Goal: Transaction & Acquisition: Obtain resource

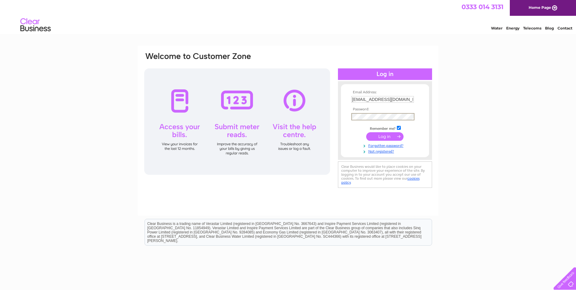
click at [366, 132] on input "submit" at bounding box center [384, 136] width 37 height 9
click at [376, 135] on input "submit" at bounding box center [384, 135] width 37 height 9
drag, startPoint x: 399, startPoint y: 98, endPoint x: 409, endPoint y: 96, distance: 9.9
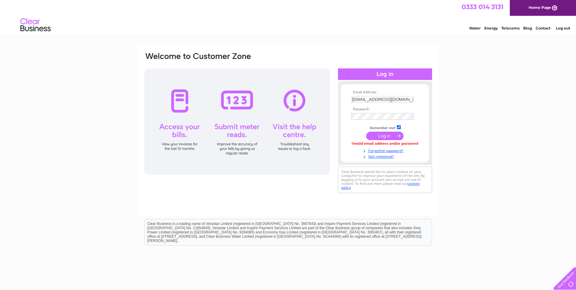
click at [399, 98] on input "accounts@klpgroup.co.uk" at bounding box center [382, 99] width 63 height 7
click at [409, 96] on input "accounts@klpgroup.co.uk" at bounding box center [382, 99] width 63 height 7
type input "accounts@lvpp.co.uk"
click at [377, 138] on input "submit" at bounding box center [384, 136] width 37 height 9
click at [378, 133] on input "submit" at bounding box center [384, 135] width 37 height 9
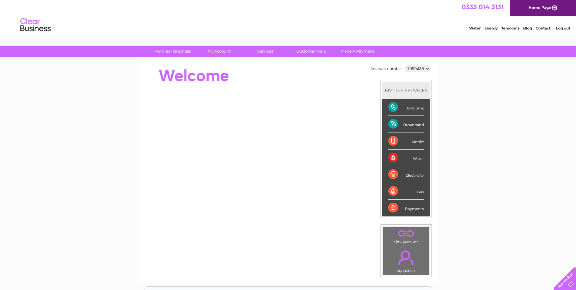
click at [420, 69] on select "1059435 1059436" at bounding box center [417, 68] width 25 height 7
click at [405, 65] on select "1059435 1059436" at bounding box center [417, 68] width 25 height 7
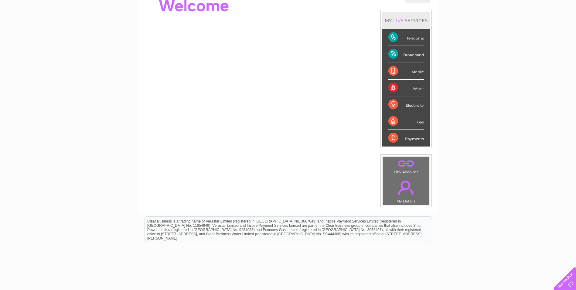
scroll to position [61, 0]
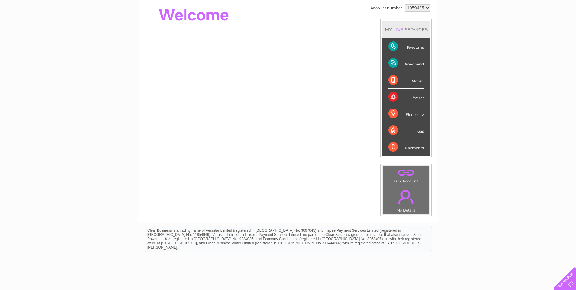
click at [392, 46] on div "Telecoms" at bounding box center [406, 46] width 36 height 17
click at [416, 8] on select "1059435 1059436" at bounding box center [417, 7] width 25 height 7
select select "1059436"
click at [405, 4] on select "1059435 1059436" at bounding box center [417, 7] width 25 height 7
click at [415, 24] on div "MY LIVE SERVICES" at bounding box center [406, 29] width 48 height 17
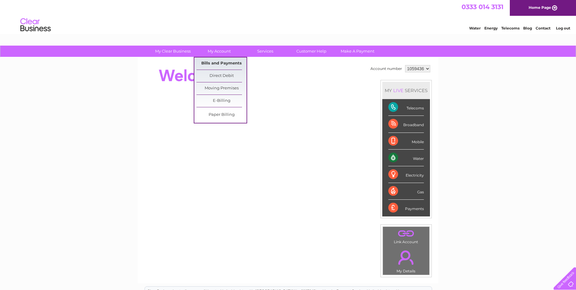
click at [227, 59] on link "Bills and Payments" at bounding box center [221, 63] width 50 height 12
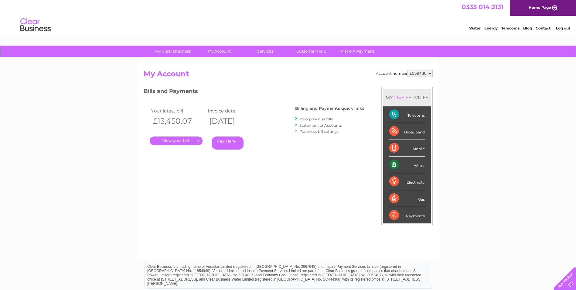
click at [179, 138] on link "." at bounding box center [176, 140] width 53 height 9
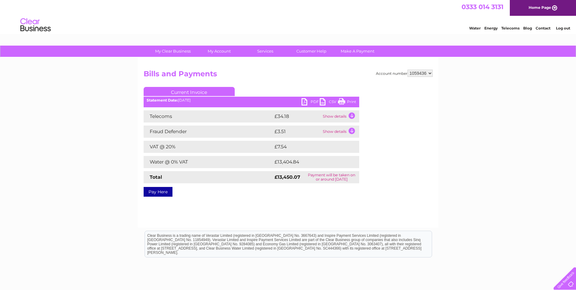
click at [305, 103] on link "PDF" at bounding box center [311, 102] width 18 height 9
click at [411, 72] on select "1059435 1059436" at bounding box center [420, 73] width 25 height 7
select select "1059435"
click at [408, 70] on select "1059435 1059436" at bounding box center [420, 73] width 25 height 7
click at [305, 104] on link "PDF" at bounding box center [311, 102] width 18 height 9
